Goal: Check status: Check status

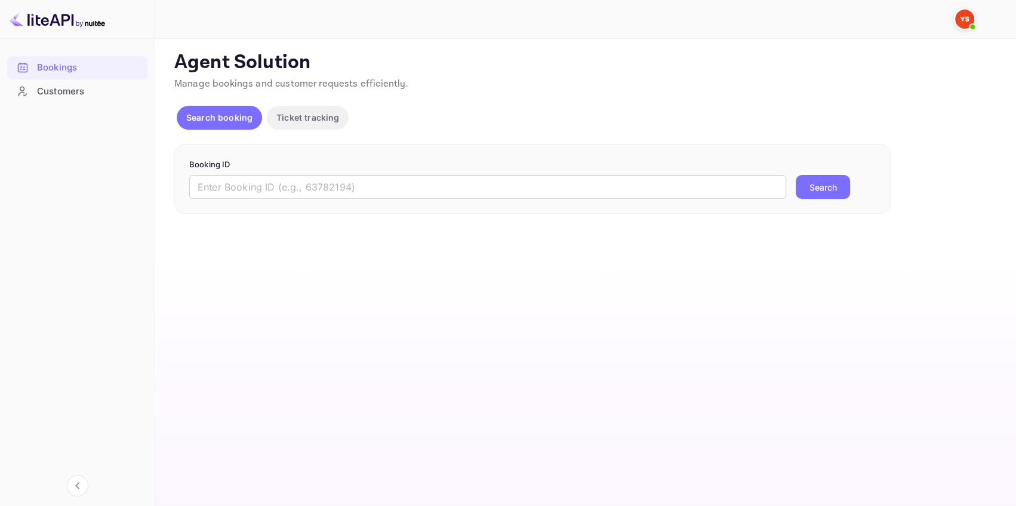
click at [272, 189] on input "text" at bounding box center [487, 187] width 597 height 24
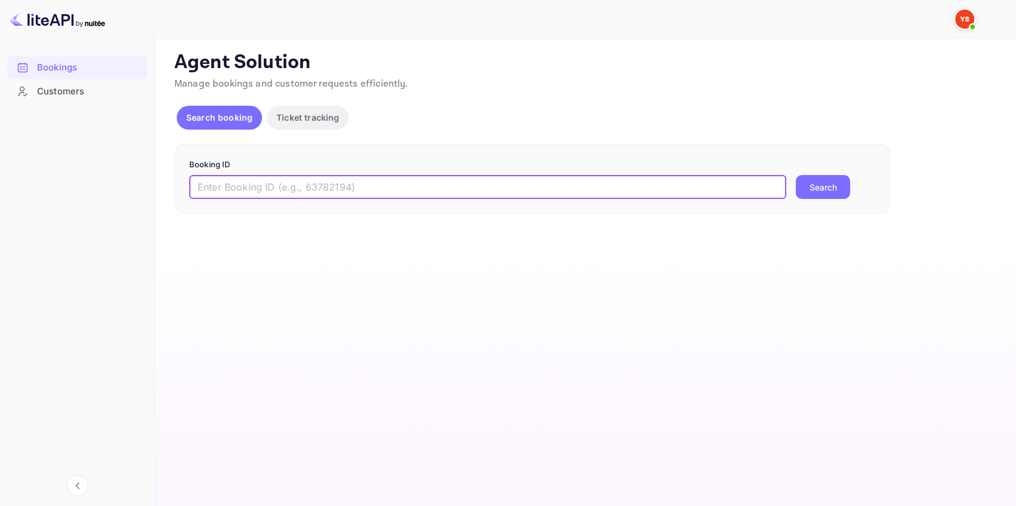
paste input "9349669"
type input "9349669"
click at [811, 185] on button "Search" at bounding box center [823, 187] width 54 height 24
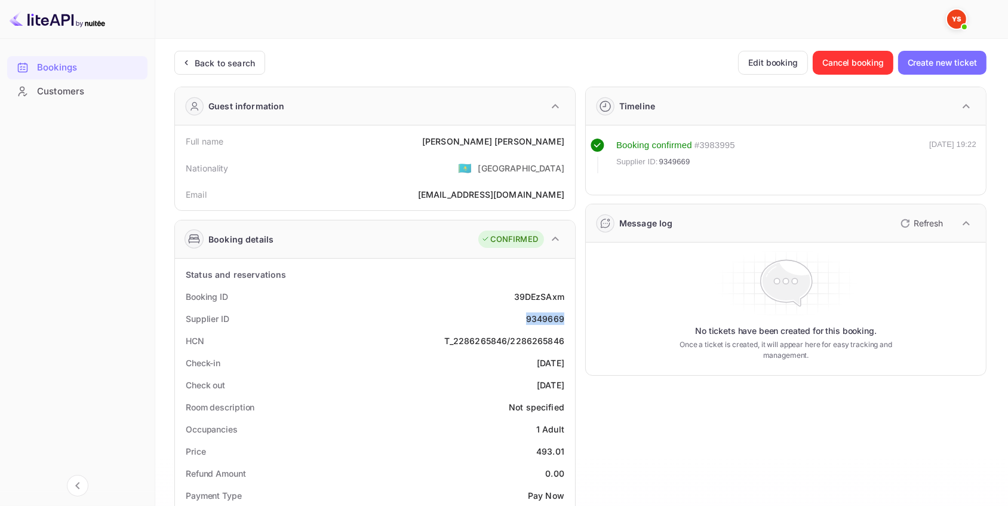
drag, startPoint x: 568, startPoint y: 318, endPoint x: 524, endPoint y: 318, distance: 44.8
click at [524, 318] on div "Supplier ID 9349669" at bounding box center [375, 318] width 390 height 22
copy div "9349669"
drag, startPoint x: 566, startPoint y: 141, endPoint x: 476, endPoint y: 143, distance: 90.2
click at [476, 143] on div "Full name [PERSON_NAME]" at bounding box center [375, 141] width 390 height 22
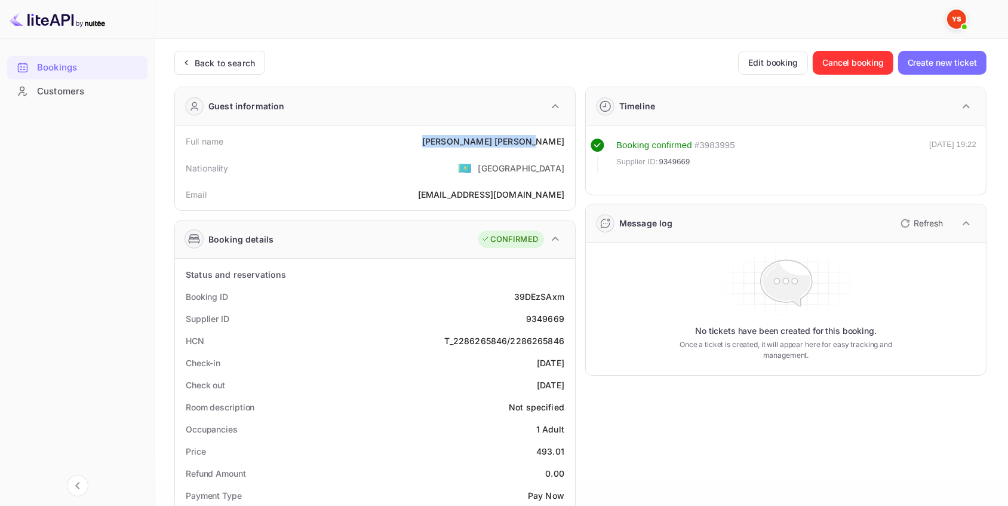
copy div "[PERSON_NAME]"
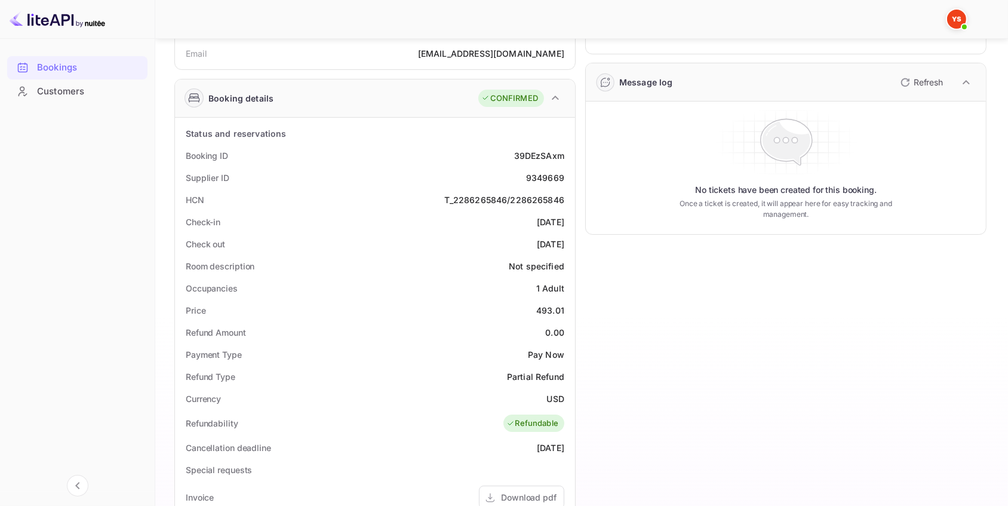
scroll to position [162, 0]
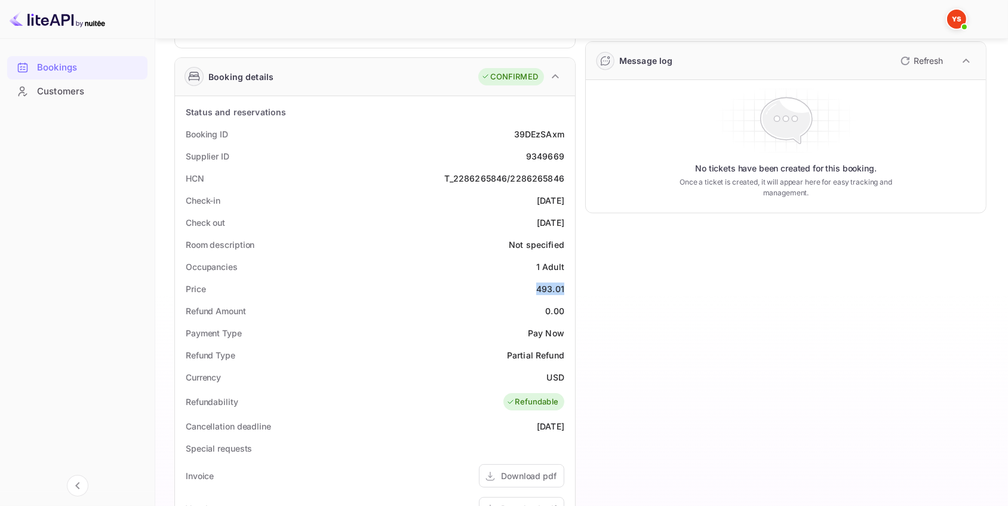
drag, startPoint x: 568, startPoint y: 290, endPoint x: 534, endPoint y: 289, distance: 34.6
click at [534, 289] on div "Price 493.01" at bounding box center [375, 289] width 390 height 22
copy div "493.01"
drag, startPoint x: 573, startPoint y: 377, endPoint x: 546, endPoint y: 378, distance: 26.9
click at [546, 378] on div "Status and reservations Booking ID 39DEzSAxm Supplier ID 9349669 HCN T_22862658…" at bounding box center [375, 425] width 400 height 658
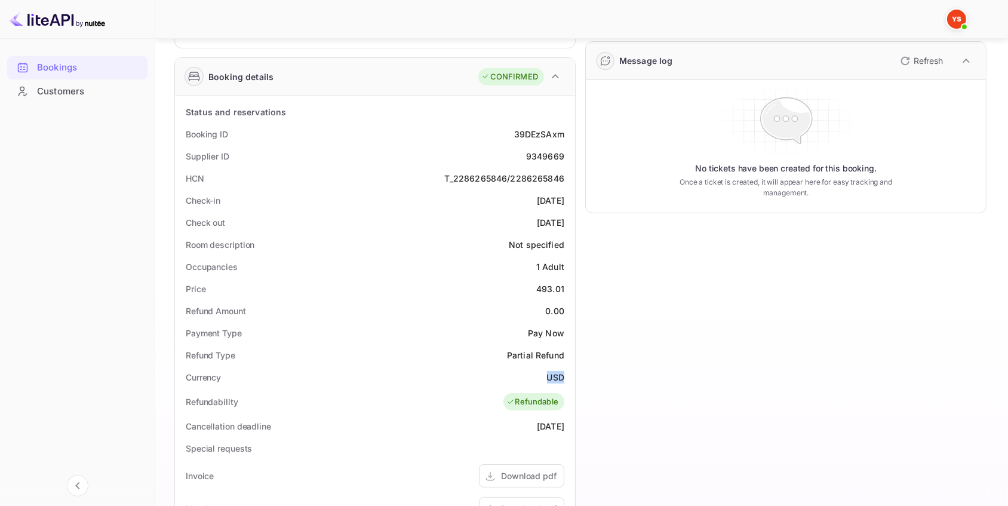
copy div "USD"
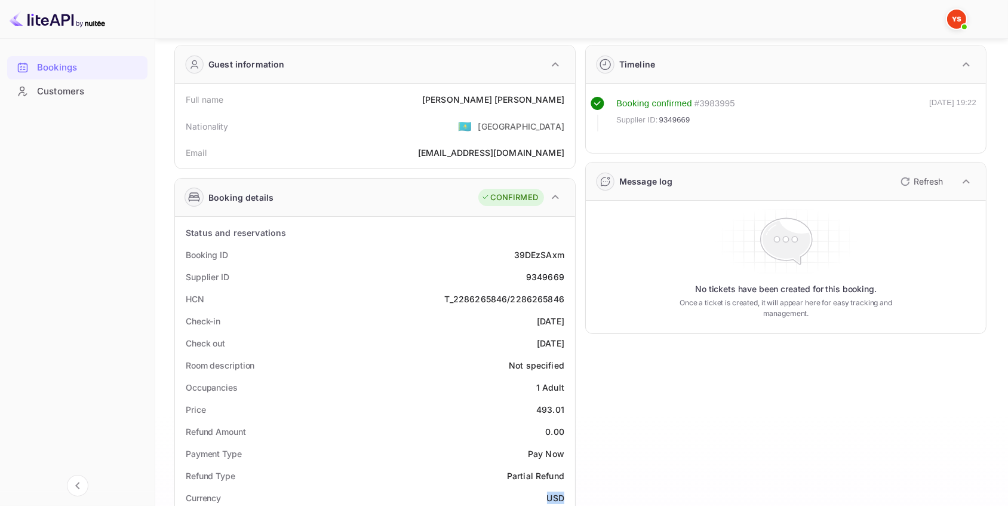
scroll to position [0, 0]
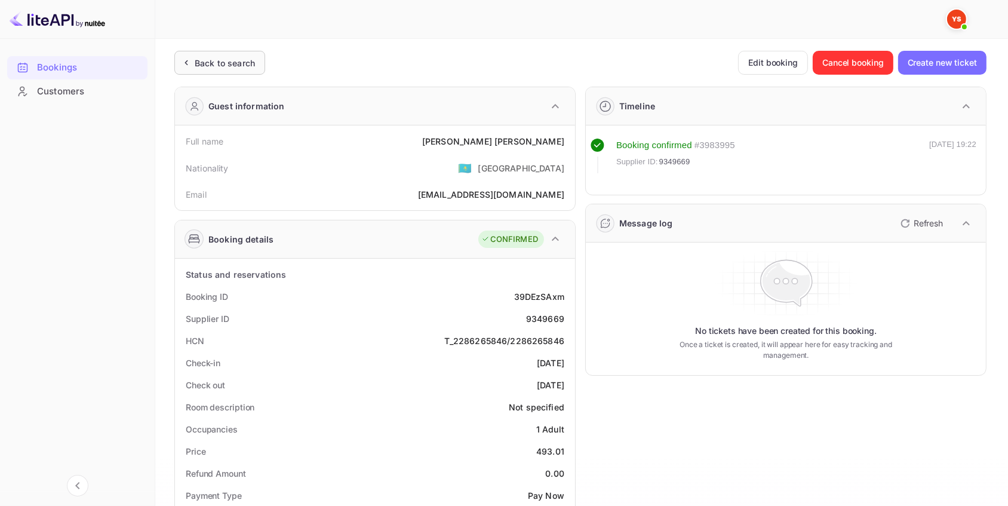
click at [239, 70] on div "Back to search" at bounding box center [219, 63] width 91 height 24
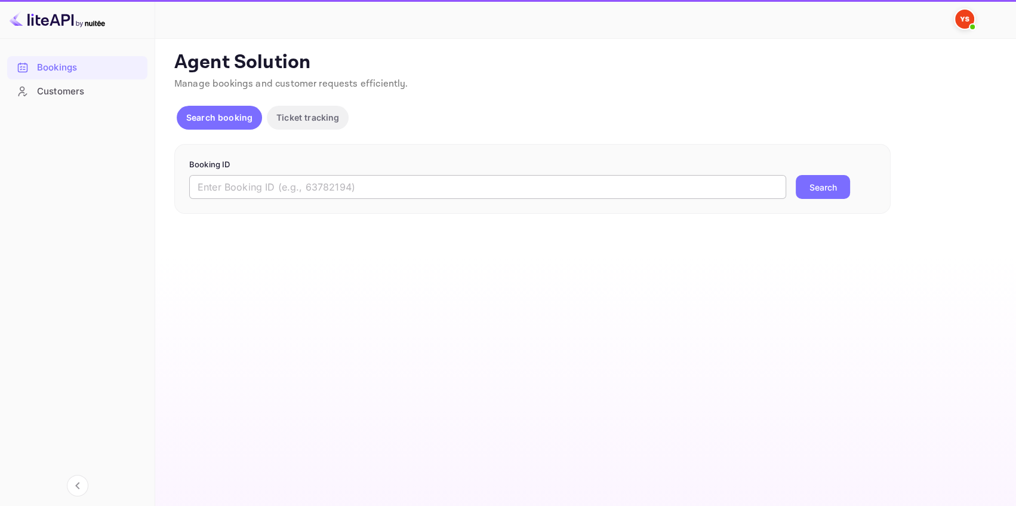
click at [316, 187] on input "text" at bounding box center [487, 187] width 597 height 24
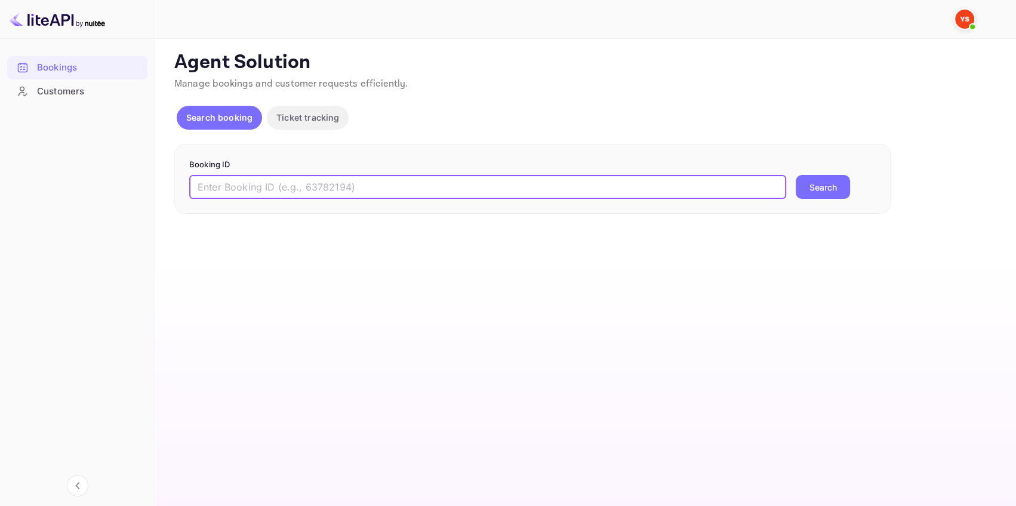
paste input "9373882"
type input "9373882"
click at [839, 186] on button "Search" at bounding box center [823, 187] width 54 height 24
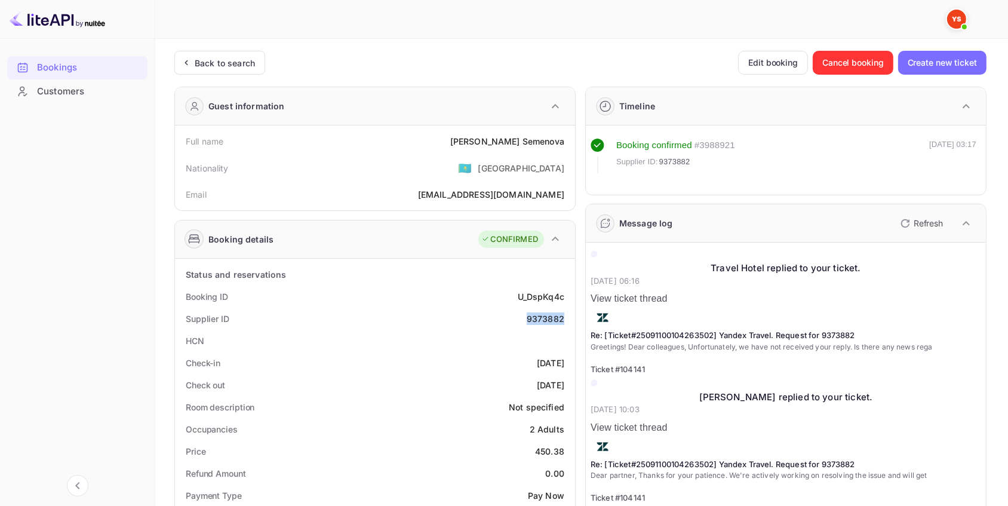
drag, startPoint x: 561, startPoint y: 317, endPoint x: 525, endPoint y: 319, distance: 35.3
click at [525, 319] on div "Supplier ID 9373882" at bounding box center [375, 318] width 390 height 22
copy div "9373882"
drag, startPoint x: 564, startPoint y: 140, endPoint x: 496, endPoint y: 143, distance: 68.1
click at [496, 143] on div "Full name [PERSON_NAME]" at bounding box center [375, 141] width 390 height 22
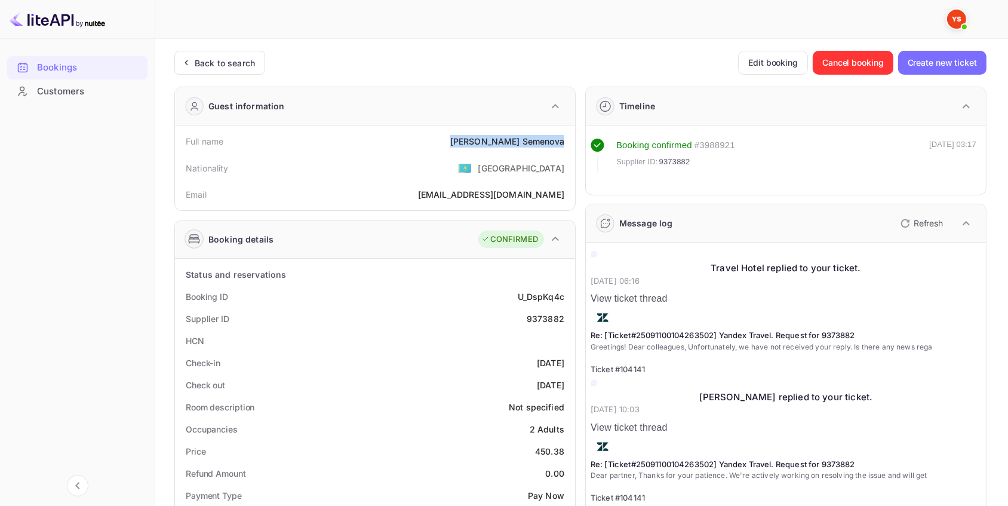
copy div "[PERSON_NAME]"
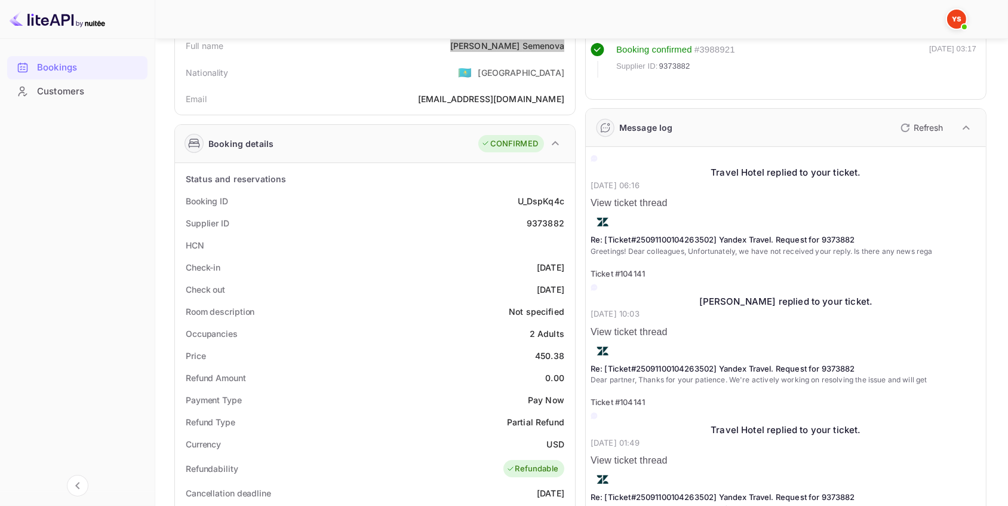
scroll to position [108, 0]
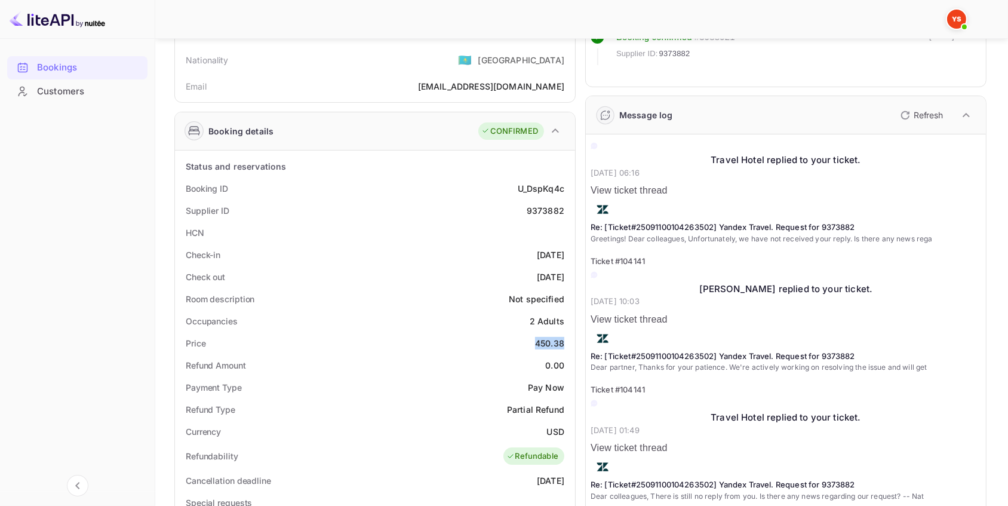
drag, startPoint x: 568, startPoint y: 344, endPoint x: 537, endPoint y: 345, distance: 31.1
click at [537, 345] on div "Price 450.38" at bounding box center [375, 343] width 390 height 22
copy div "450.38"
drag, startPoint x: 561, startPoint y: 432, endPoint x: 432, endPoint y: 420, distance: 129.5
click at [540, 436] on div "Currency USD" at bounding box center [375, 431] width 390 height 22
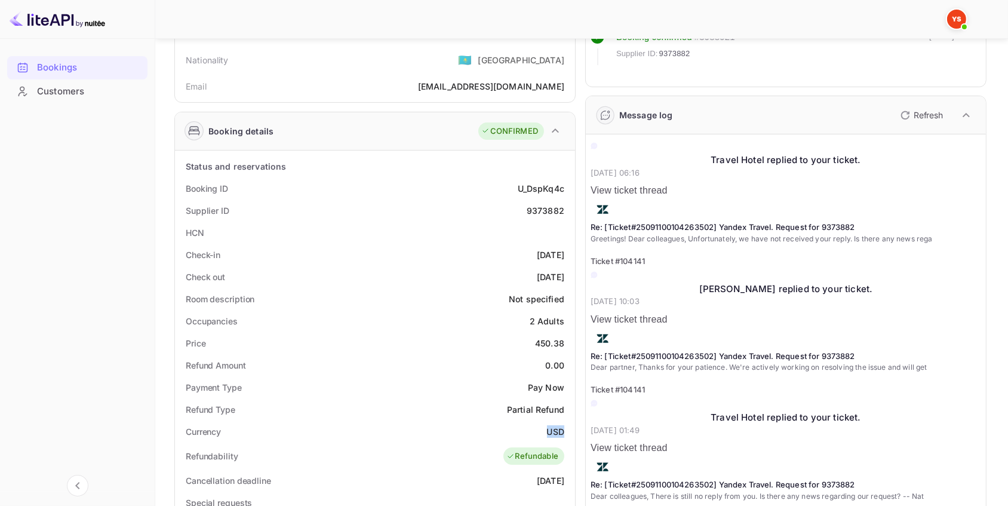
copy div "USD"
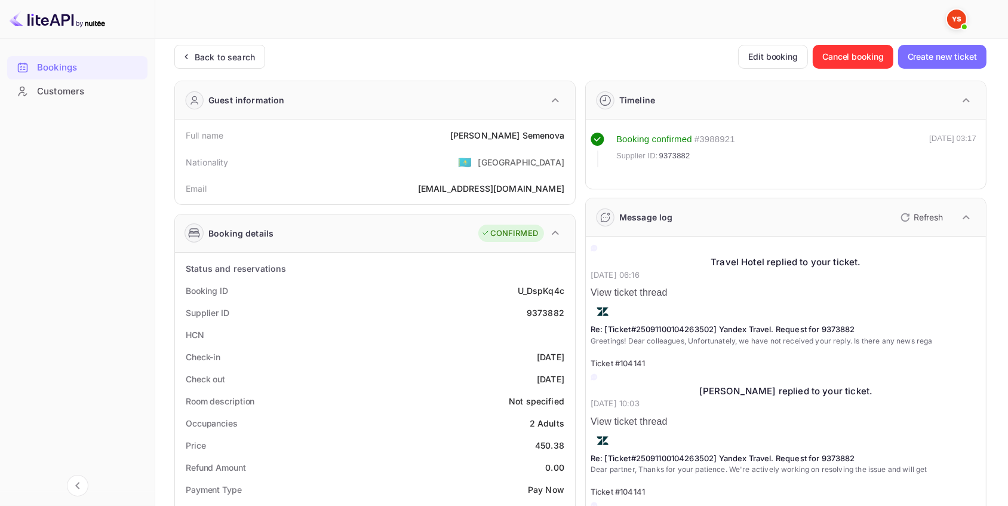
scroll to position [0, 0]
